Goal: Check status: Check status

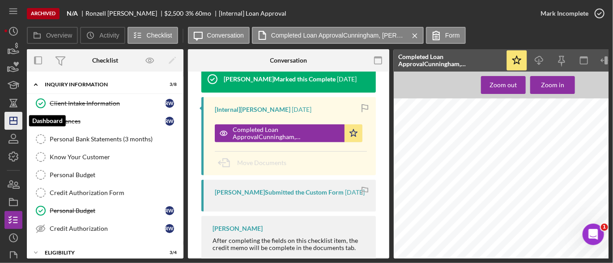
click at [12, 118] on icon "Icon/Dashboard" at bounding box center [13, 121] width 22 height 22
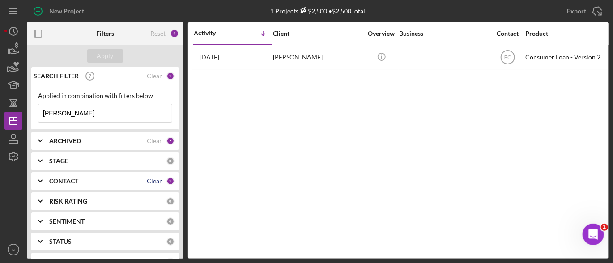
click at [147, 178] on div "Clear" at bounding box center [154, 181] width 15 height 7
click at [42, 177] on icon "Icon/Expander" at bounding box center [40, 181] width 22 height 22
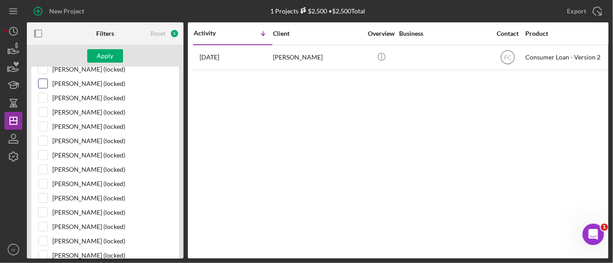
scroll to position [581, 0]
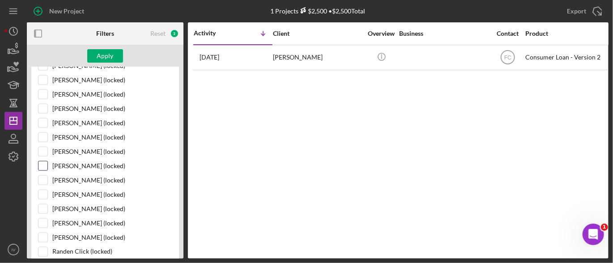
click at [41, 161] on input "[PERSON_NAME] (locked)" at bounding box center [42, 165] width 9 height 9
checkbox input "true"
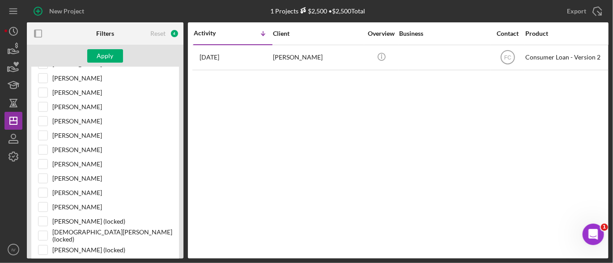
scroll to position [0, 0]
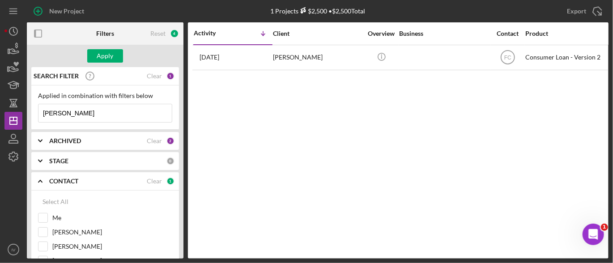
drag, startPoint x: 93, startPoint y: 109, endPoint x: 40, endPoint y: 103, distance: 53.5
click at [36, 103] on div "Applied in combination with filters below [PERSON_NAME] Icon/Menu Close" at bounding box center [105, 107] width 148 height 44
type input "[PERSON_NAME]"
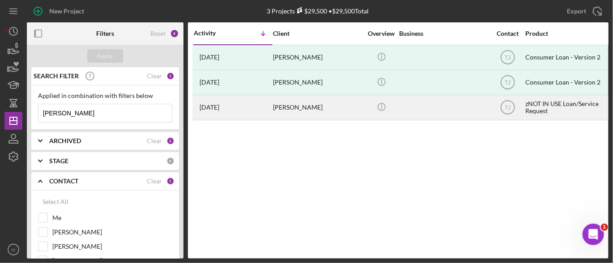
click at [209, 109] on time "[DATE]" at bounding box center [209, 107] width 20 height 7
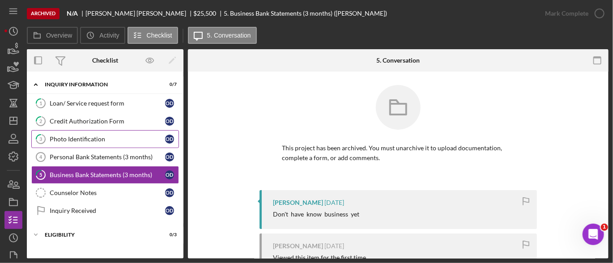
click at [110, 137] on div "Photo Identification" at bounding box center [107, 138] width 115 height 7
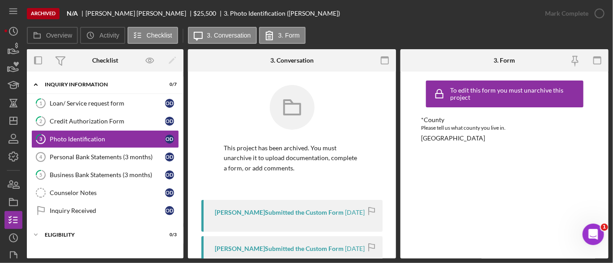
click at [398, 129] on div "Overview Internal Workflow Stage Open Icon/Dropdown Arrow Icon/Archived Archive…" at bounding box center [317, 153] width 581 height 209
click at [13, 123] on icon "Icon/Dashboard" at bounding box center [13, 121] width 22 height 22
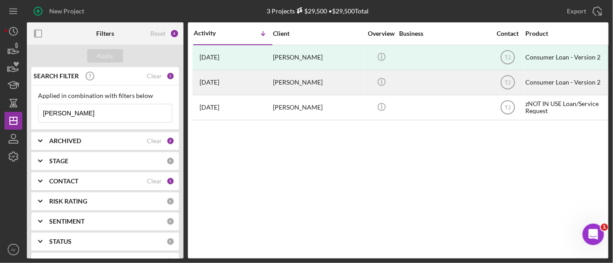
click at [249, 87] on div "[DATE] [PERSON_NAME]" at bounding box center [233, 83] width 78 height 24
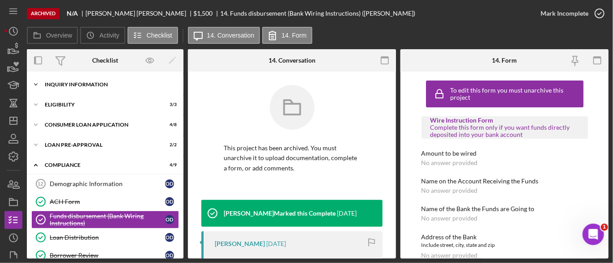
click at [114, 85] on div "Inquiry Information" at bounding box center [108, 84] width 127 height 5
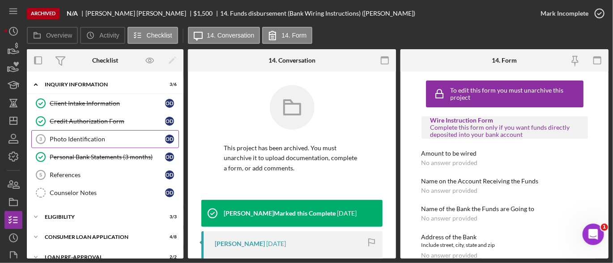
click at [80, 140] on div "Photo Identification" at bounding box center [107, 138] width 115 height 7
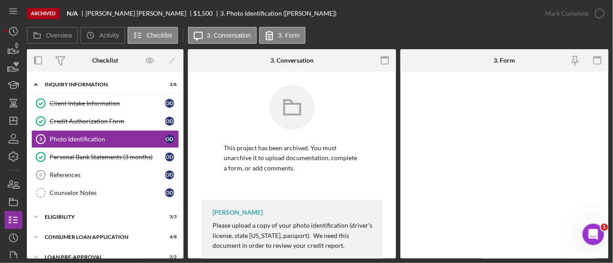
scroll to position [21, 0]
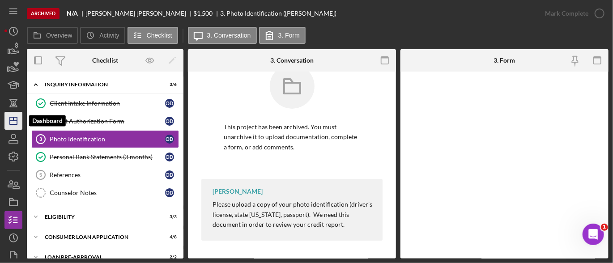
click at [14, 114] on icon "Icon/Dashboard" at bounding box center [13, 121] width 22 height 22
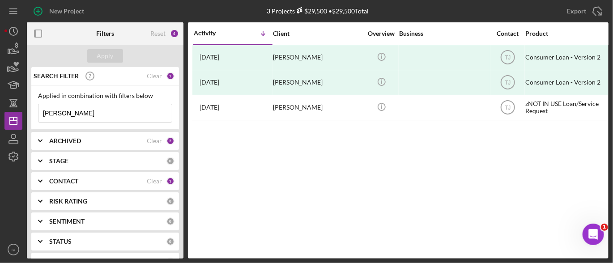
drag, startPoint x: 80, startPoint y: 110, endPoint x: -11, endPoint y: 119, distance: 91.7
click at [0, 119] on html "New Project 3 Projects $29,500 • $29,500 Total [PERSON_NAME] Export Icon/Export…" at bounding box center [306, 131] width 613 height 263
paste input "[PERSON_NAME]"
type input "[PERSON_NAME]"
click at [157, 179] on div "Clear" at bounding box center [154, 181] width 15 height 7
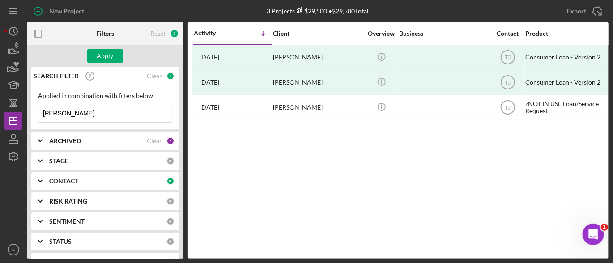
click at [37, 182] on icon "Icon/Expander" at bounding box center [40, 181] width 22 height 22
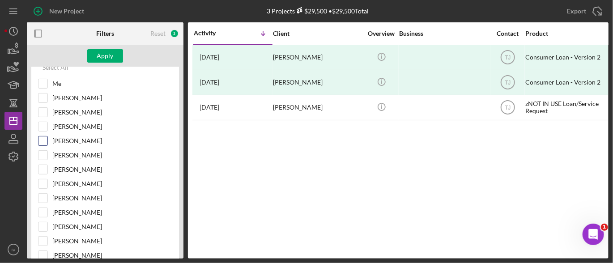
click at [41, 137] on input "[PERSON_NAME]" at bounding box center [42, 140] width 9 height 9
checkbox input "true"
click at [111, 53] on div "Apply" at bounding box center [105, 55] width 17 height 13
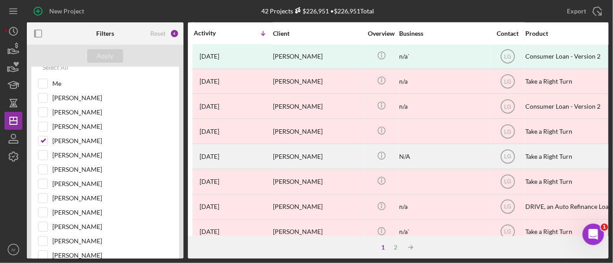
scroll to position [358, 0]
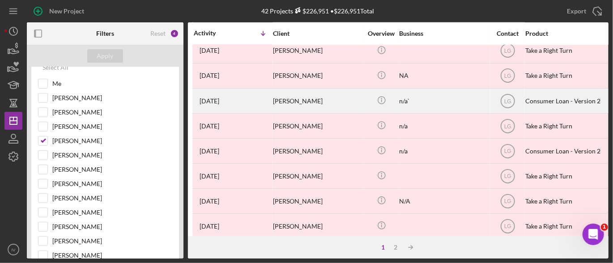
click at [292, 100] on div "[PERSON_NAME]" at bounding box center [317, 101] width 89 height 24
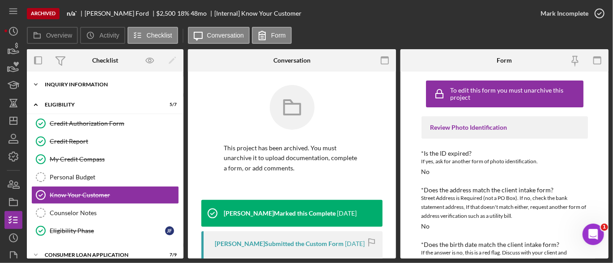
click at [86, 79] on div "Icon/Expander Inquiry Information 5 / 6" at bounding box center [105, 85] width 157 height 18
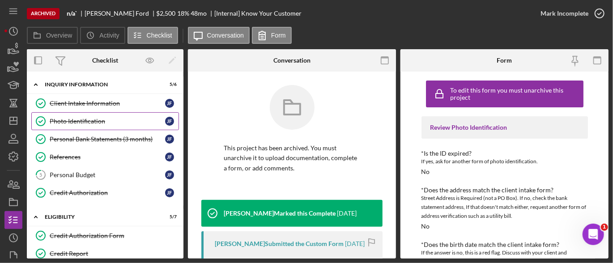
click at [96, 118] on div "Photo Identification" at bounding box center [107, 121] width 115 height 7
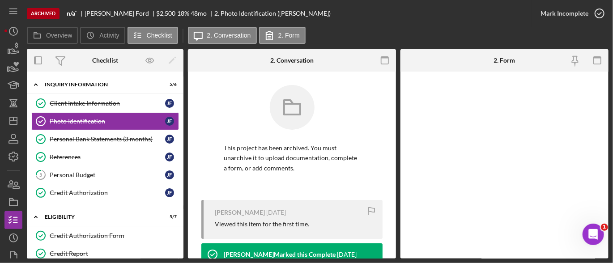
scroll to position [192, 0]
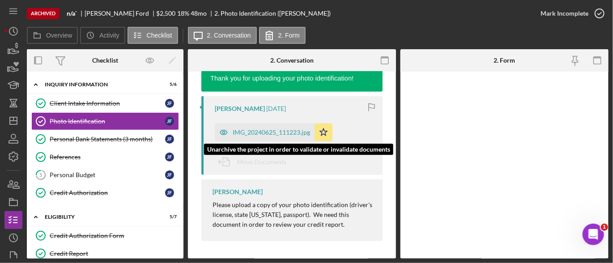
click at [287, 130] on div "IMG_20240625_111223.jpg" at bounding box center [271, 132] width 77 height 7
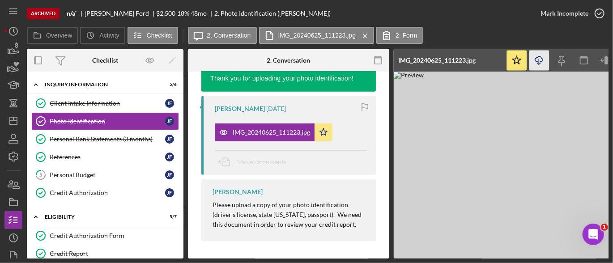
click at [539, 63] on line "button" at bounding box center [539, 61] width 0 height 5
click at [107, 136] on div "Personal Bank Statements (3 months)" at bounding box center [107, 138] width 115 height 7
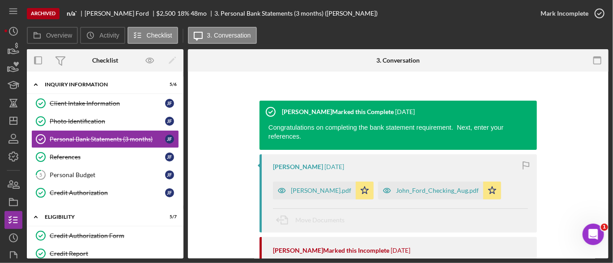
scroll to position [45, 0]
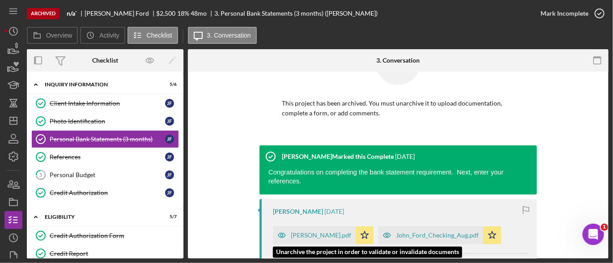
click at [338, 232] on div "[PERSON_NAME].pdf" at bounding box center [321, 235] width 60 height 7
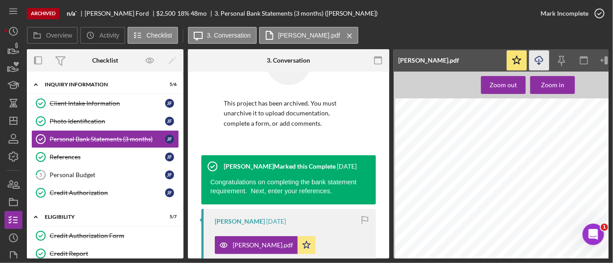
click at [541, 59] on icon "Icon/Download" at bounding box center [539, 61] width 20 height 20
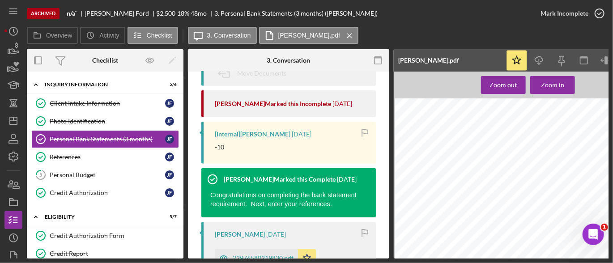
scroll to position [313, 0]
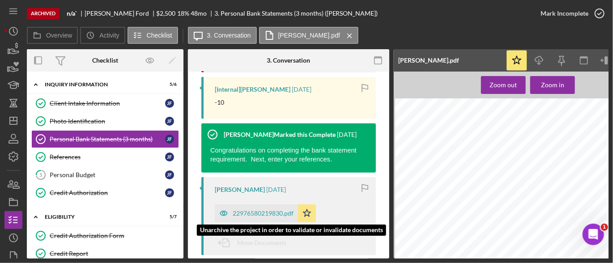
click at [250, 214] on div "22976580219830.pdf" at bounding box center [263, 213] width 61 height 7
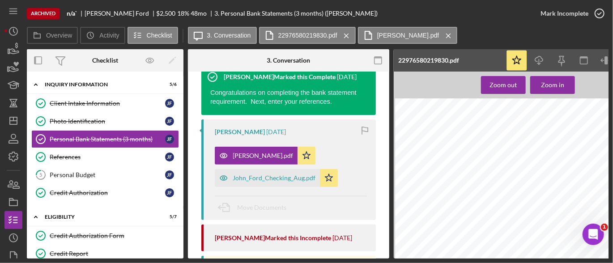
scroll to position [45, 0]
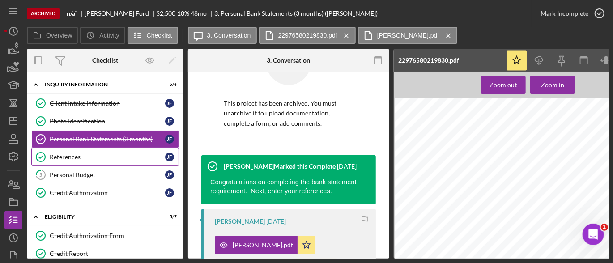
click at [82, 156] on div "References" at bounding box center [107, 156] width 115 height 7
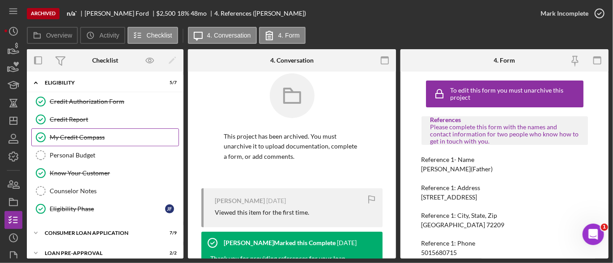
scroll to position [180, 0]
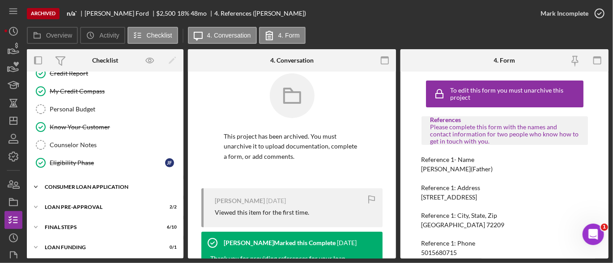
click at [123, 187] on div "Icon/Expander Consumer Loan Application 7 / 9" at bounding box center [105, 187] width 157 height 18
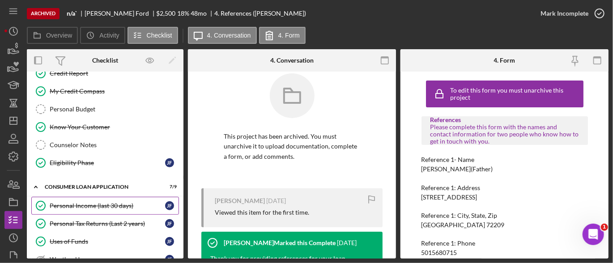
click at [102, 202] on div "Personal Income (last 30 days)" at bounding box center [107, 205] width 115 height 7
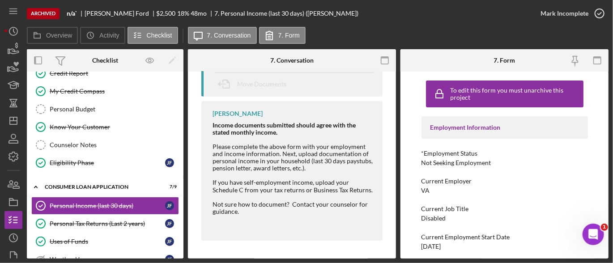
scroll to position [203, 0]
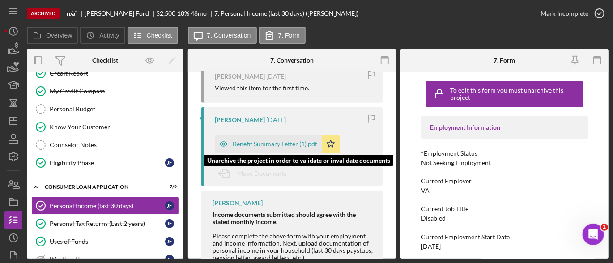
click at [293, 141] on div "Benefit Summary Letter (1).pdf" at bounding box center [275, 143] width 85 height 7
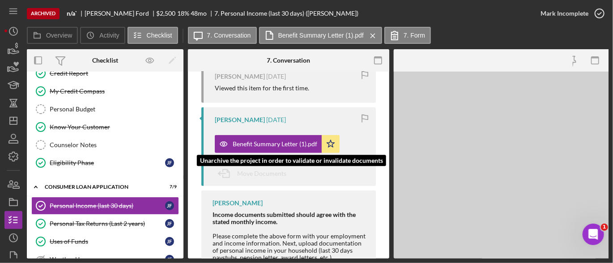
scroll to position [211, 0]
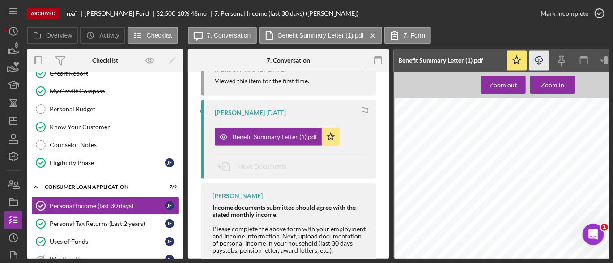
click at [539, 59] on icon "Icon/Download" at bounding box center [539, 61] width 20 height 20
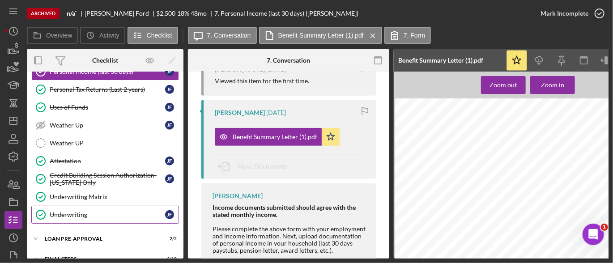
scroll to position [347, 0]
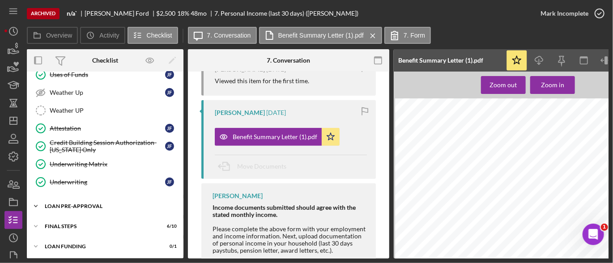
click at [88, 204] on div "Loan Pre-Approval" at bounding box center [108, 205] width 127 height 5
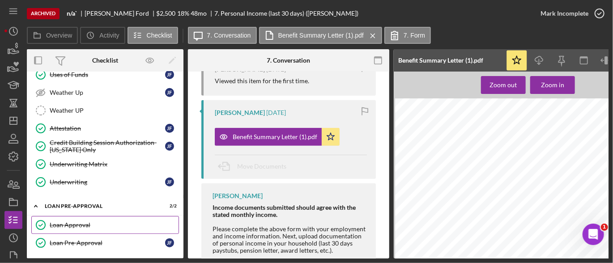
click at [76, 221] on div "Loan Approval" at bounding box center [114, 224] width 129 height 7
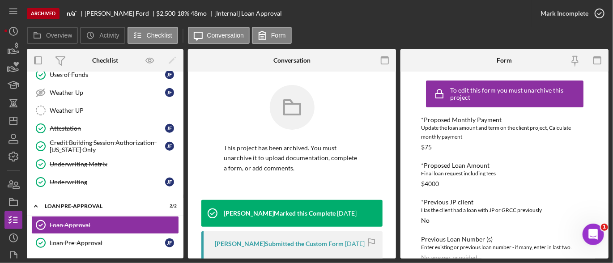
scroll to position [134, 0]
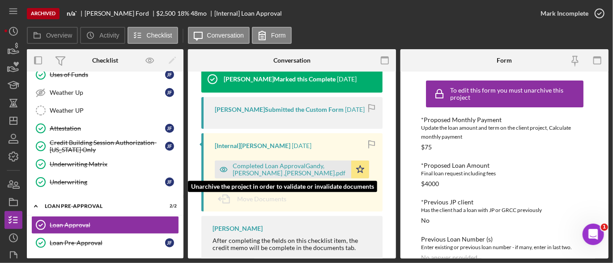
click at [265, 177] on div "Completed Loan ApprovalGandy, [PERSON_NAME] ,[PERSON_NAME].pdf" at bounding box center [290, 169] width 114 height 14
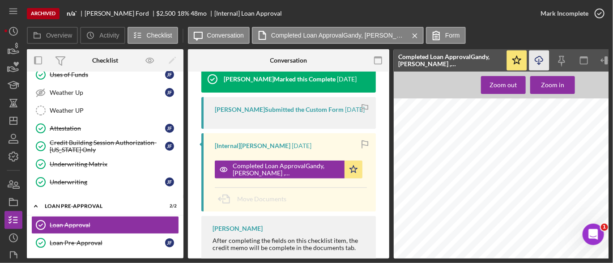
click at [547, 61] on icon "Icon/Download" at bounding box center [539, 61] width 20 height 20
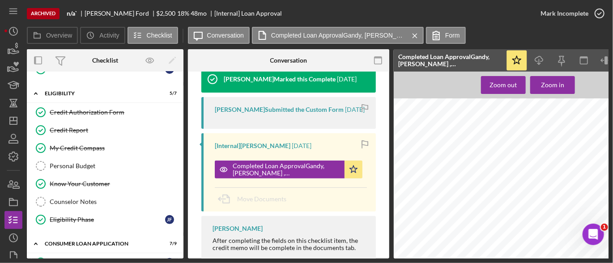
scroll to position [34, 0]
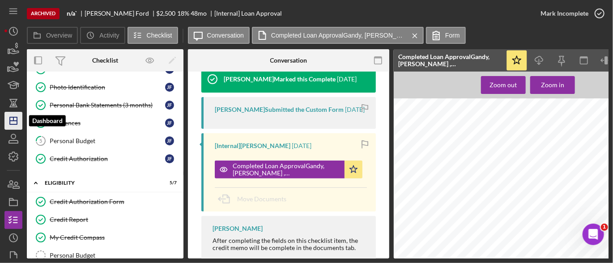
click at [9, 125] on icon "Icon/Dashboard" at bounding box center [13, 121] width 22 height 22
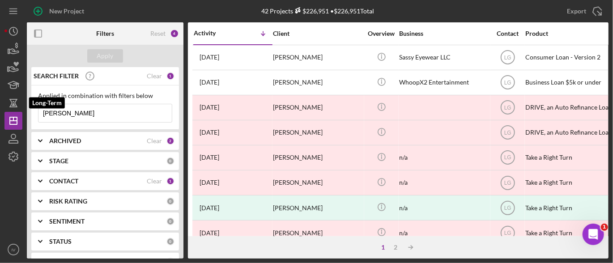
drag, startPoint x: 85, startPoint y: 115, endPoint x: 22, endPoint y: 110, distance: 62.3
click at [20, 110] on div "New Project 42 Projects $226,951 • $226,951 Total [PERSON_NAME] Export Icon/Exp…" at bounding box center [306, 129] width 604 height 258
paste input "[PERSON_NAME]"
type input "[PERSON_NAME]"
click at [150, 179] on div "Clear" at bounding box center [154, 181] width 15 height 7
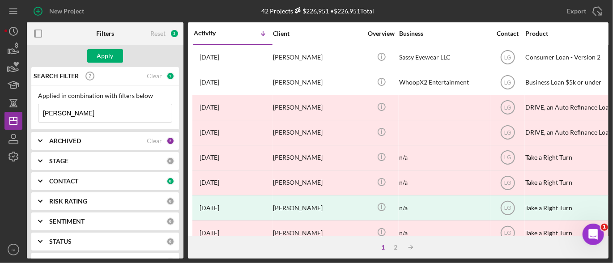
click at [39, 180] on icon "Icon/Expander" at bounding box center [40, 181] width 22 height 22
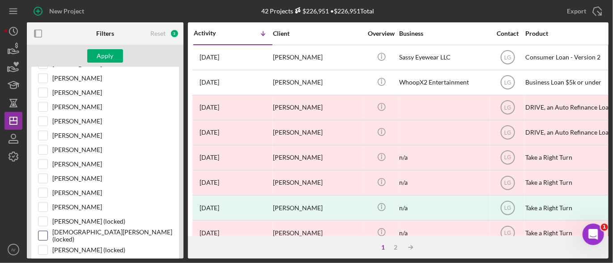
scroll to position [313, 0]
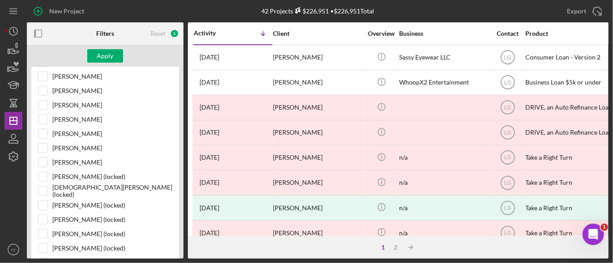
click at [38, 214] on div "Select All Me [PERSON_NAME] [PERSON_NAME] [PERSON_NAME] [PERSON_NAME] [PERSON_N…" at bounding box center [105, 221] width 148 height 688
click at [42, 215] on input "[PERSON_NAME] (locked)" at bounding box center [42, 219] width 9 height 9
checkbox input "true"
click at [112, 59] on div "Apply" at bounding box center [105, 55] width 17 height 13
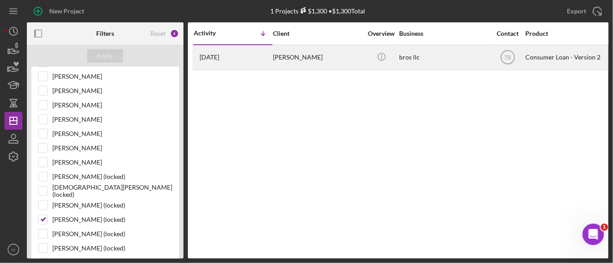
click at [310, 57] on div "[PERSON_NAME]" at bounding box center [317, 58] width 89 height 24
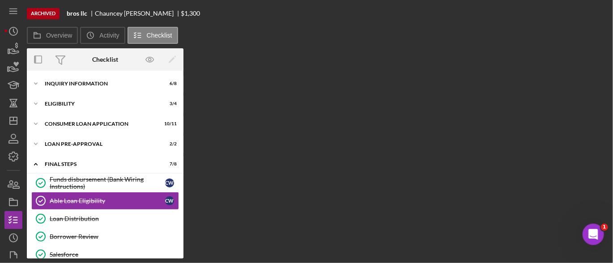
scroll to position [36, 0]
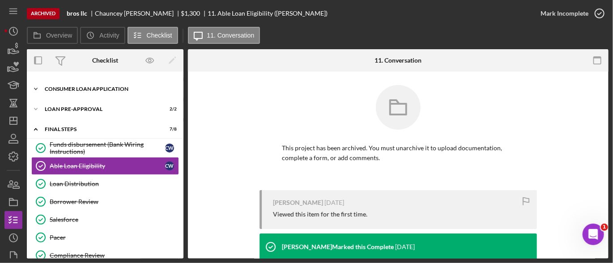
click at [117, 89] on div "Consumer Loan Application" at bounding box center [108, 88] width 127 height 5
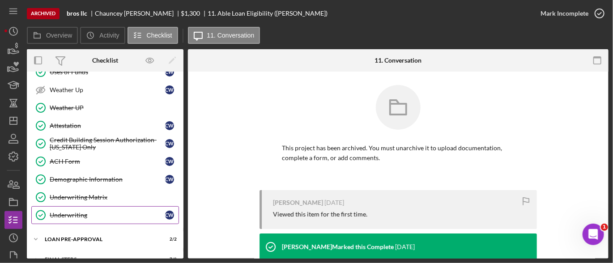
scroll to position [0, 0]
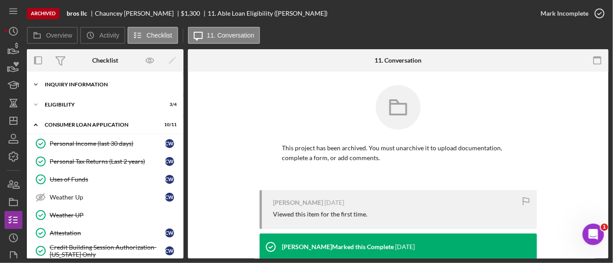
click at [85, 82] on div "Inquiry Information" at bounding box center [108, 84] width 127 height 5
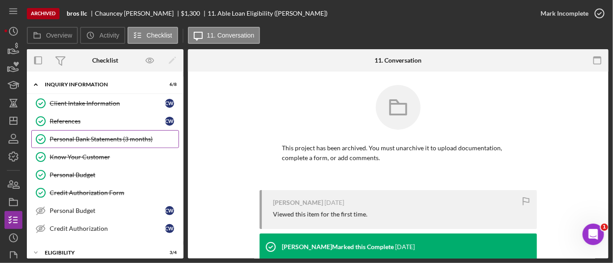
click at [87, 138] on div "Personal Bank Statements (3 months)" at bounding box center [114, 138] width 129 height 7
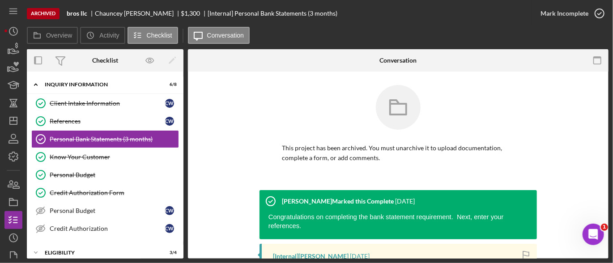
scroll to position [168, 0]
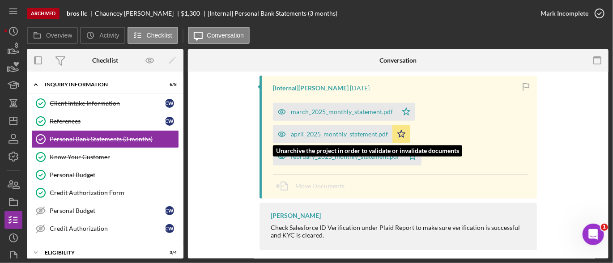
click at [338, 131] on div "april_2025_monthly_statement.pdf" at bounding box center [339, 134] width 97 height 7
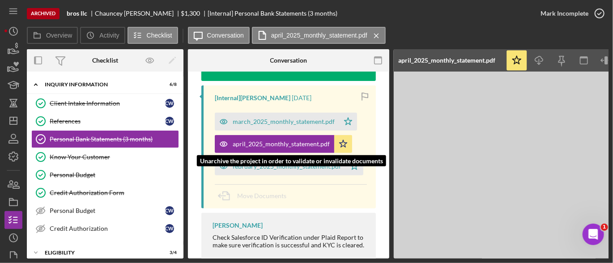
scroll to position [187, 0]
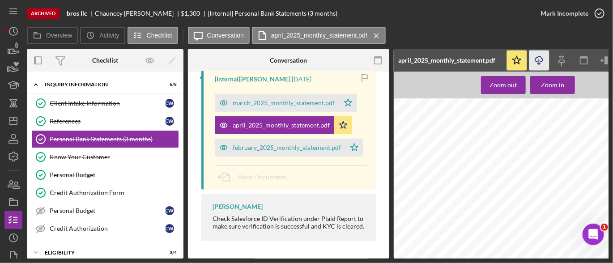
click at [538, 60] on icon "Icon/Download" at bounding box center [539, 61] width 20 height 20
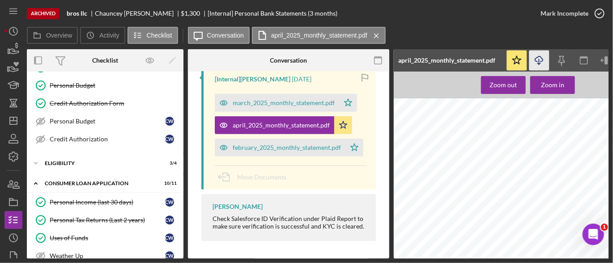
scroll to position [179, 0]
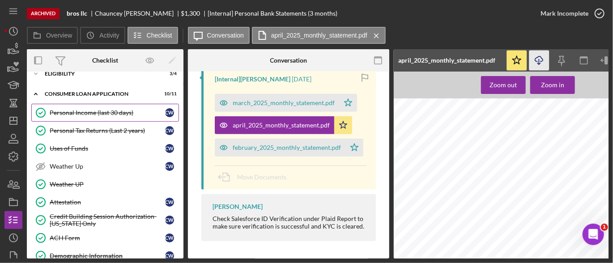
click at [116, 109] on div "Personal Income (last 30 days)" at bounding box center [107, 112] width 115 height 7
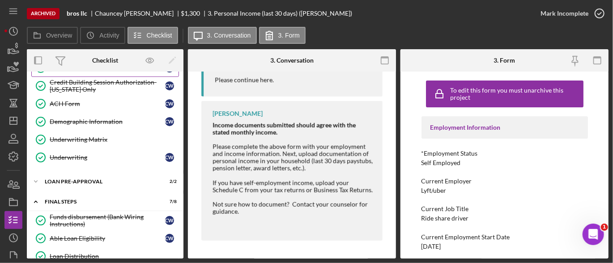
scroll to position [402, 0]
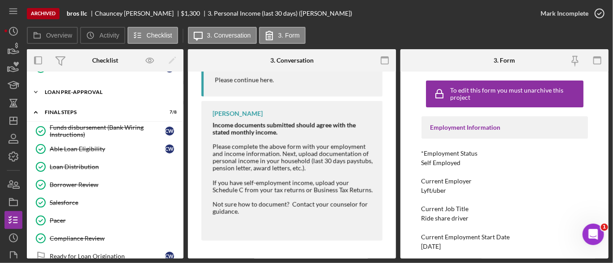
click at [106, 89] on div "Loan Pre-Approval" at bounding box center [108, 91] width 127 height 5
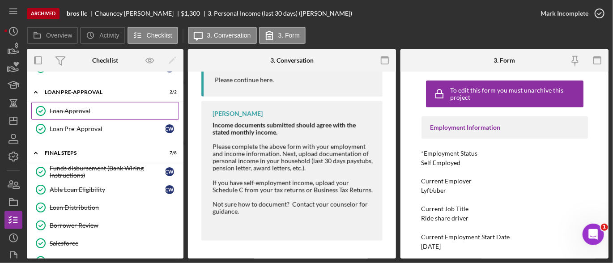
click at [81, 107] on div "Loan Approval" at bounding box center [114, 110] width 129 height 7
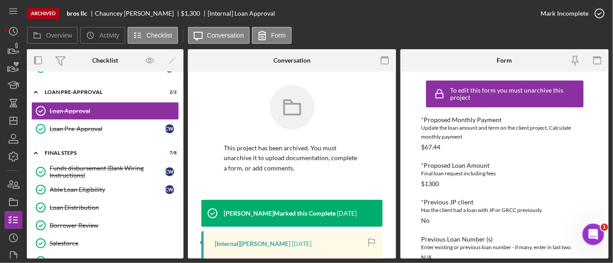
scroll to position [45, 0]
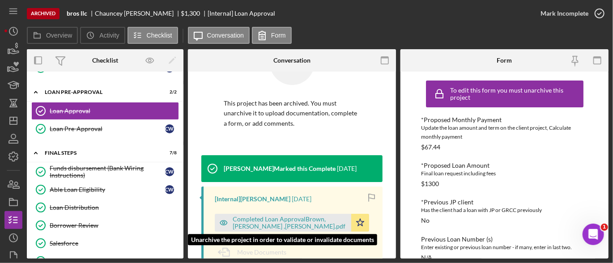
click at [263, 218] on div "Completed Loan ApprovalBrown, [PERSON_NAME] ,[PERSON_NAME].pdf" at bounding box center [290, 223] width 114 height 14
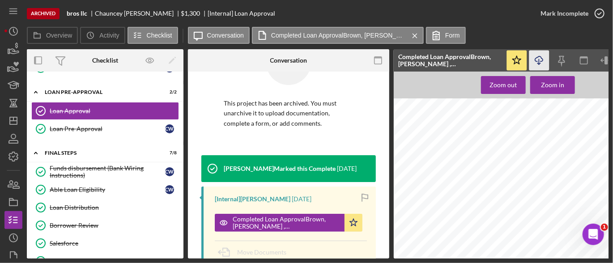
click at [535, 65] on icon "Icon/Download" at bounding box center [539, 61] width 20 height 20
click at [16, 119] on icon "Icon/Dashboard" at bounding box center [13, 121] width 22 height 22
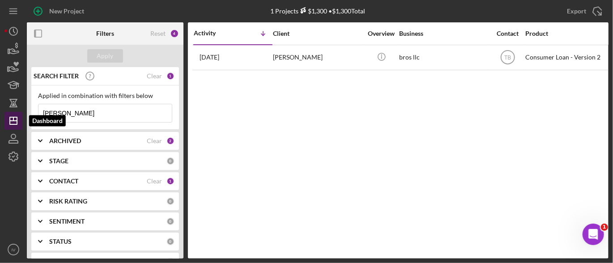
drag, startPoint x: 106, startPoint y: 111, endPoint x: 13, endPoint y: 112, distance: 93.0
click at [13, 112] on div "New Project 1 Projects $1,300 • $1,300 Total [PERSON_NAME] Export Icon/Export F…" at bounding box center [306, 129] width 604 height 258
paste input "[PERSON_NAME]"
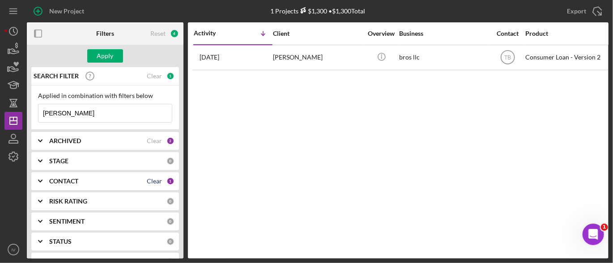
type input "[PERSON_NAME]"
click at [147, 182] on div "Clear" at bounding box center [154, 181] width 15 height 7
click at [41, 177] on icon "Icon/Expander" at bounding box center [40, 181] width 22 height 22
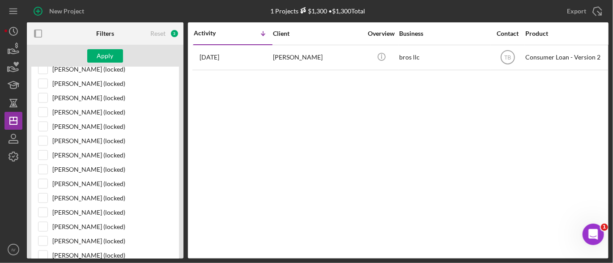
scroll to position [537, 0]
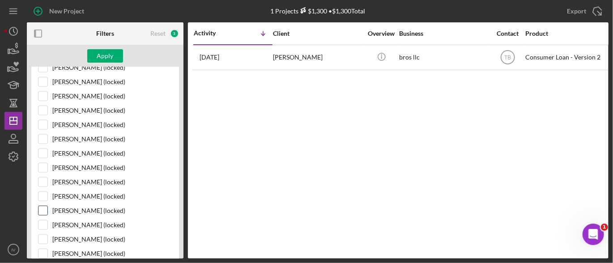
click at [48, 206] on div "[PERSON_NAME] (locked)" at bounding box center [105, 213] width 134 height 14
click at [39, 206] on input "[PERSON_NAME] (locked)" at bounding box center [42, 210] width 9 height 9
checkbox input "true"
click at [110, 55] on div "Apply" at bounding box center [105, 55] width 17 height 13
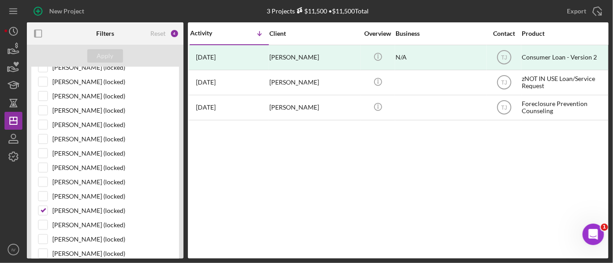
scroll to position [0, 0]
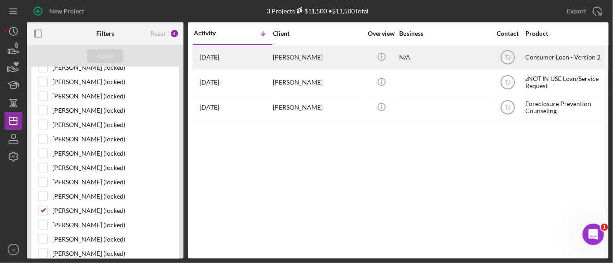
click at [290, 61] on div "[PERSON_NAME]" at bounding box center [317, 58] width 89 height 24
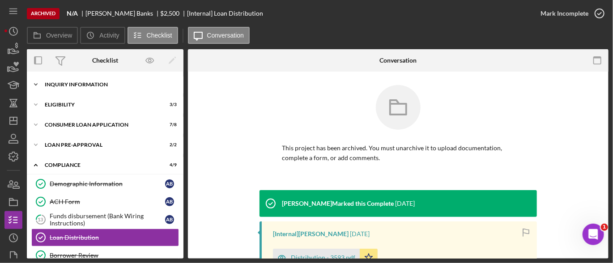
click at [80, 87] on div "Icon/Expander Inquiry Information 5 / 6" at bounding box center [105, 85] width 157 height 18
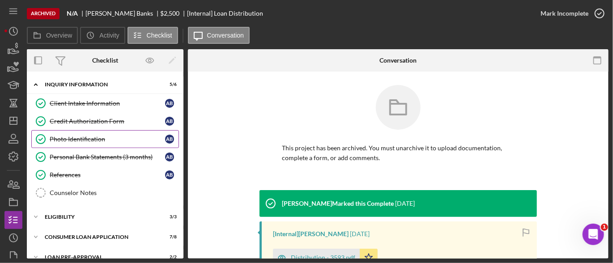
click at [94, 139] on div "Photo Identification" at bounding box center [107, 138] width 115 height 7
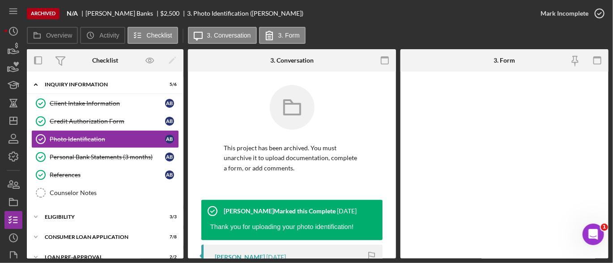
scroll to position [134, 0]
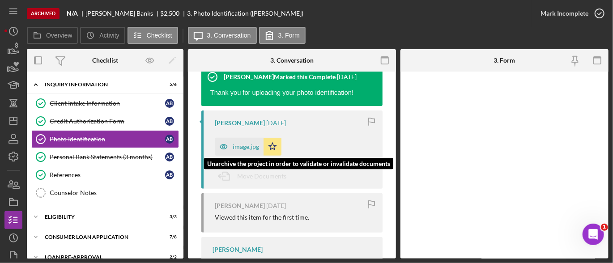
click at [247, 145] on div "image.jpg" at bounding box center [246, 146] width 26 height 7
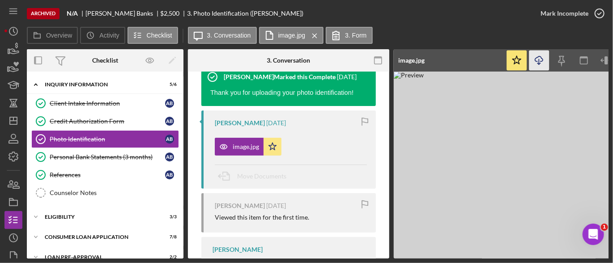
click at [537, 61] on icon "button" at bounding box center [539, 58] width 8 height 5
click at [72, 151] on link "Personal Bank Statements (3 months) Personal Bank Statements (3 months) A B" at bounding box center [105, 157] width 148 height 18
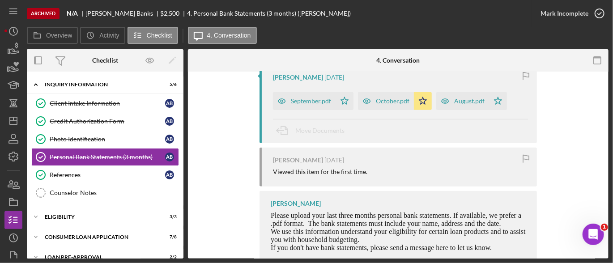
scroll to position [134, 0]
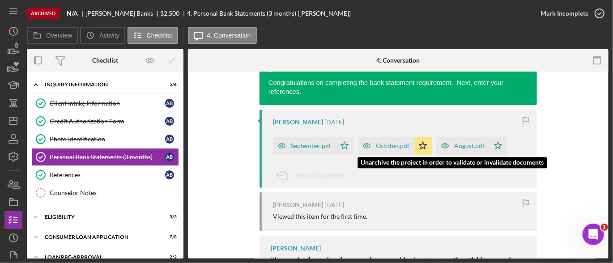
click at [379, 142] on div "October.pdf" at bounding box center [393, 145] width 34 height 7
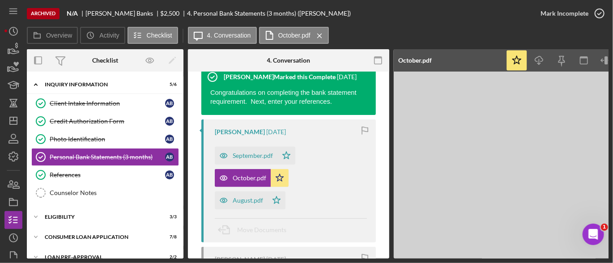
scroll to position [144, 0]
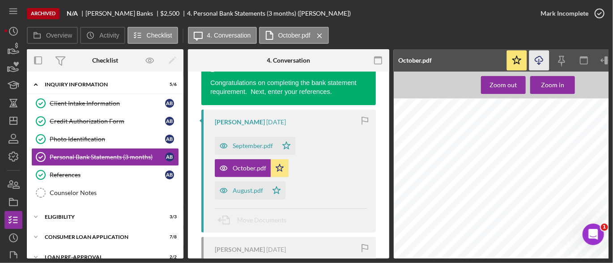
click at [540, 62] on icon "Icon/Download" at bounding box center [539, 61] width 20 height 20
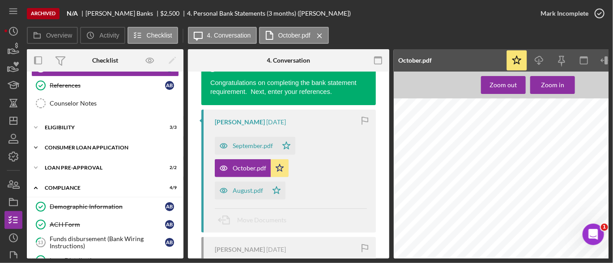
click at [99, 147] on div "Consumer Loan Application" at bounding box center [108, 147] width 127 height 5
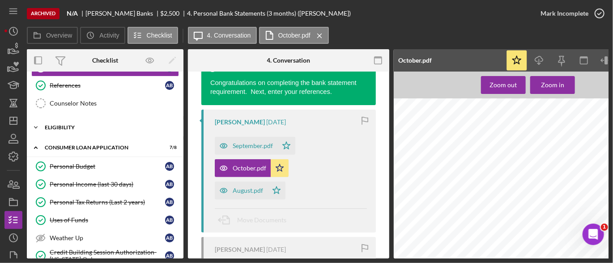
scroll to position [134, 0]
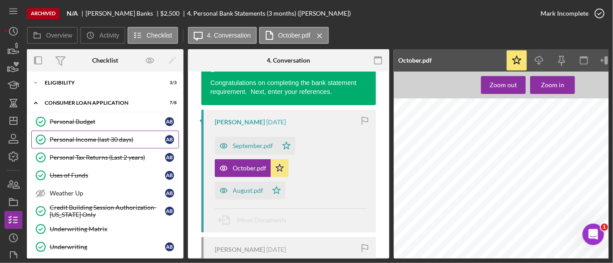
click at [109, 137] on div "Personal Income (last 30 days)" at bounding box center [107, 139] width 115 height 7
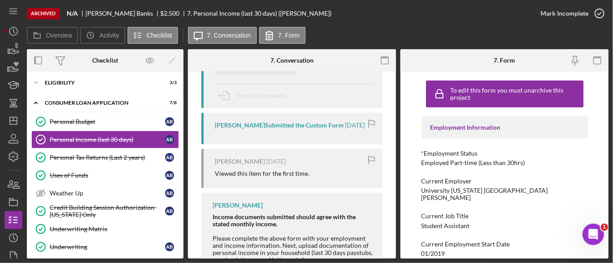
scroll to position [89, 0]
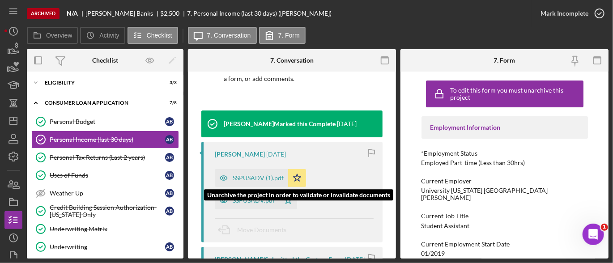
click at [245, 176] on div "SSPUSADV (1).pdf" at bounding box center [258, 177] width 51 height 7
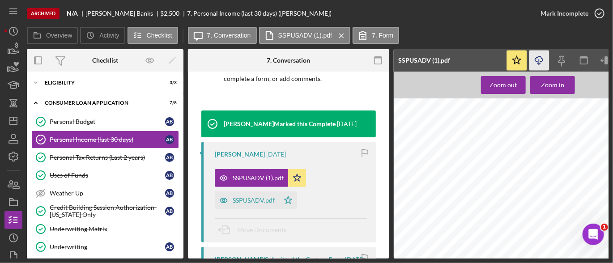
click at [546, 58] on icon "Icon/Download" at bounding box center [539, 61] width 20 height 20
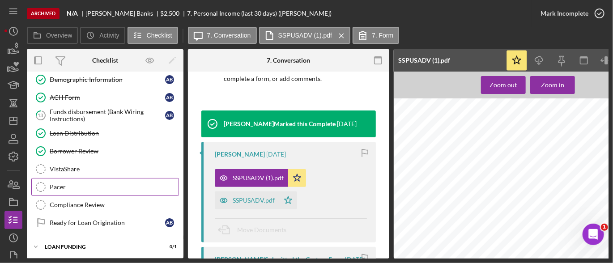
scroll to position [230, 0]
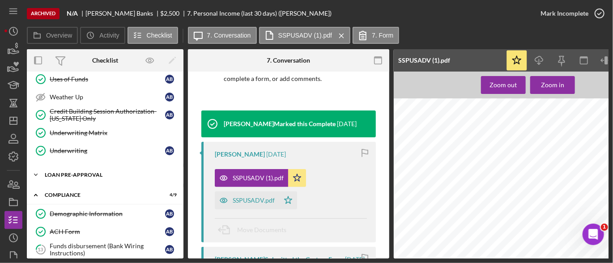
click at [92, 172] on div "Loan Pre-Approval" at bounding box center [108, 174] width 127 height 5
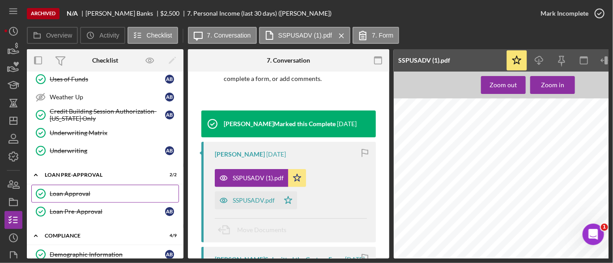
click at [76, 190] on div "Loan Approval" at bounding box center [114, 193] width 129 height 7
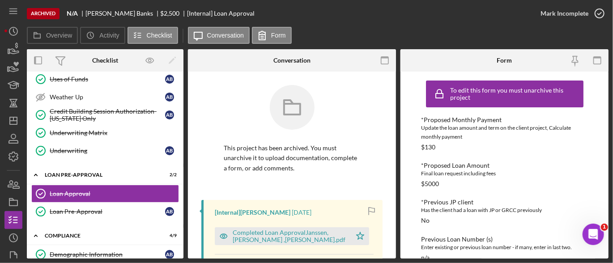
scroll to position [89, 0]
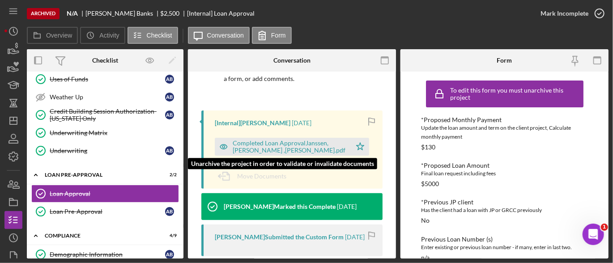
click at [304, 148] on div "Completed Loan ApprovalJanssen, [PERSON_NAME] ,[PERSON_NAME].pdf" at bounding box center [290, 147] width 114 height 14
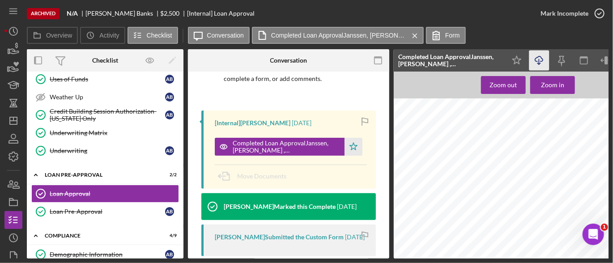
click at [533, 62] on icon "Icon/Download" at bounding box center [539, 61] width 20 height 20
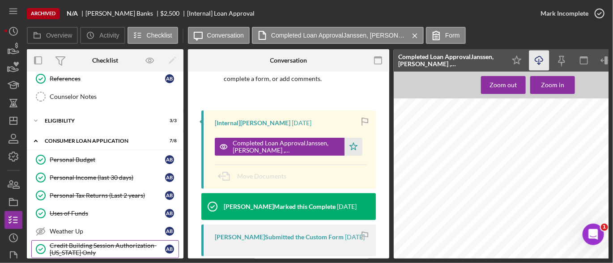
scroll to position [0, 0]
